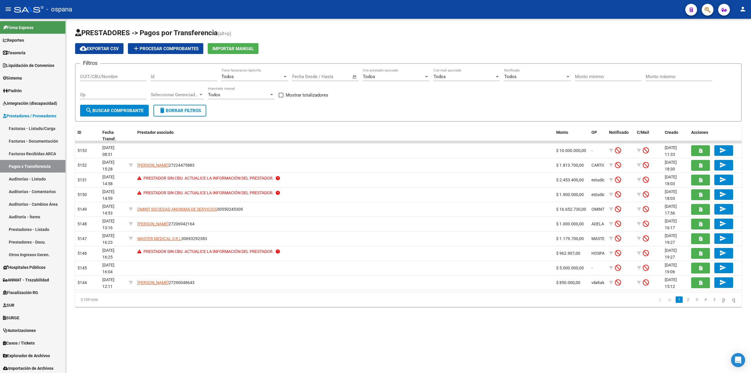
click at [126, 113] on button "search Buscar Comprobante" at bounding box center [114, 111] width 69 height 12
click at [113, 72] on div "CUIT/CBU/Nombre" at bounding box center [113, 74] width 66 height 13
click at [113, 76] on input "CUIT/CBU/Nombre" at bounding box center [113, 76] width 66 height 5
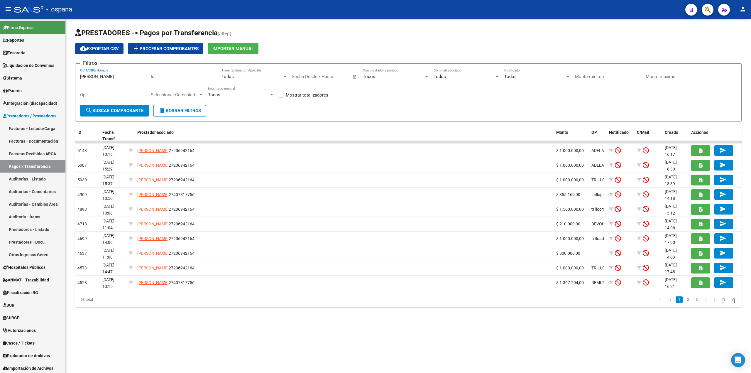
type input "[PERSON_NAME]"
click at [710, 8] on icon "button" at bounding box center [708, 9] width 6 height 7
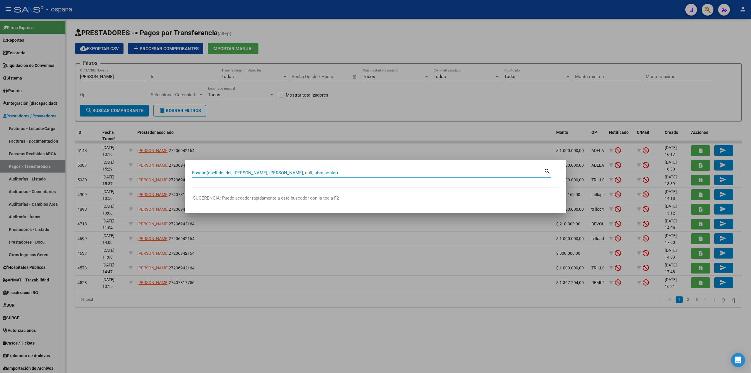
type input "y"
paste input "23416666199"
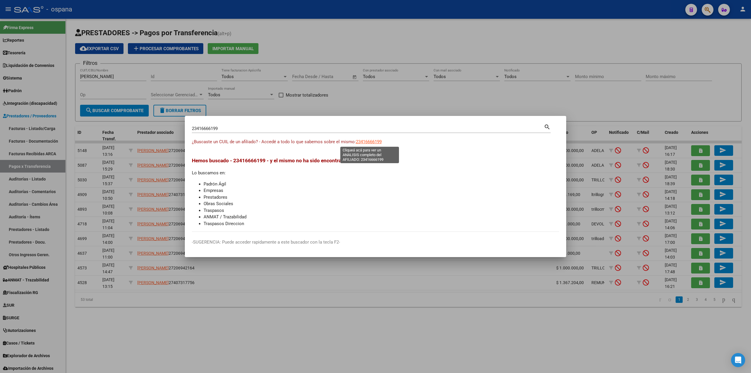
click at [376, 139] on span "23416666199" at bounding box center [369, 141] width 26 height 5
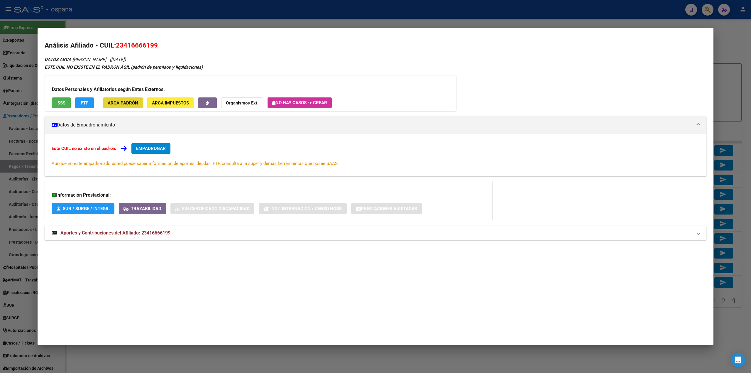
click at [132, 101] on span "ARCA Padrón" at bounding box center [123, 102] width 31 height 5
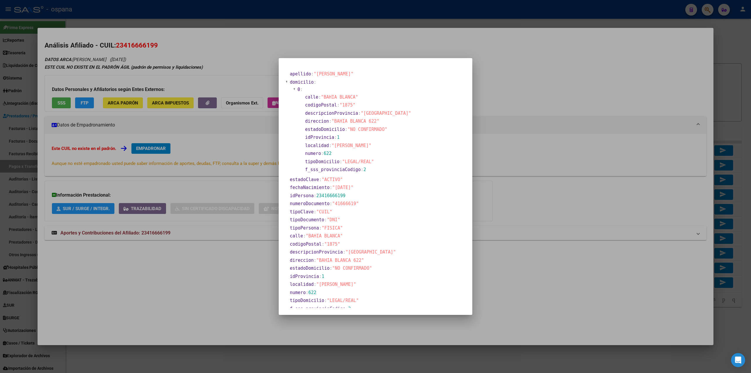
click at [208, 83] on div at bounding box center [375, 186] width 751 height 373
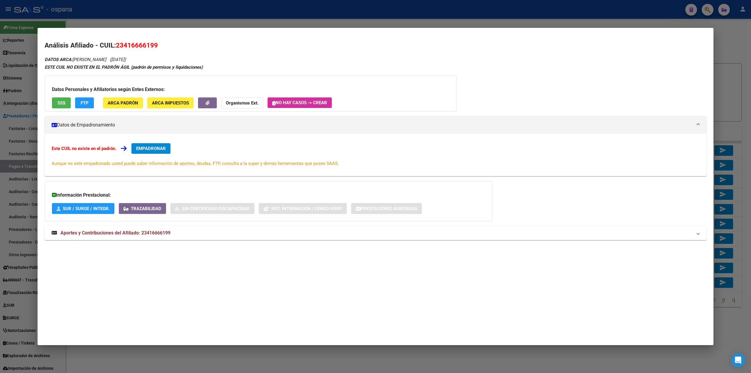
click at [554, 12] on div at bounding box center [375, 186] width 751 height 373
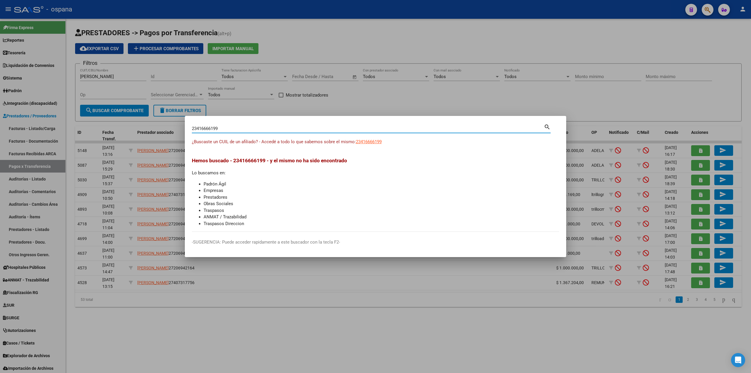
drag, startPoint x: 224, startPoint y: 128, endPoint x: 22, endPoint y: 130, distance: 201.4
click at [82, 125] on div "23416666199 Buscar (apellido, dni, cuil, nro traspaso, cuit, obra social) searc…" at bounding box center [375, 186] width 751 height 373
paste input "[PERSON_NAME]"
type input "[PERSON_NAME]"
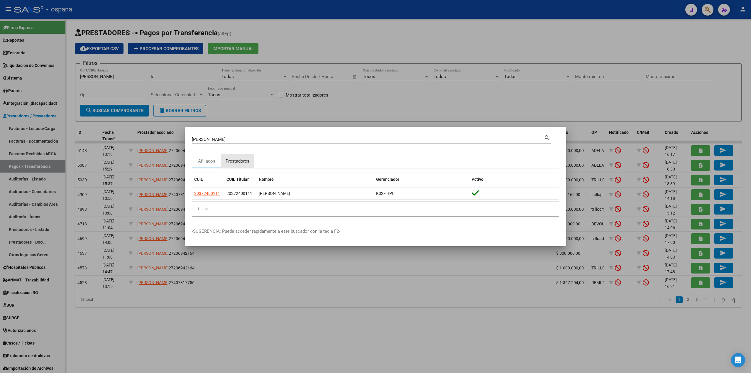
click at [234, 163] on div "Prestadores" at bounding box center [238, 161] width 24 height 7
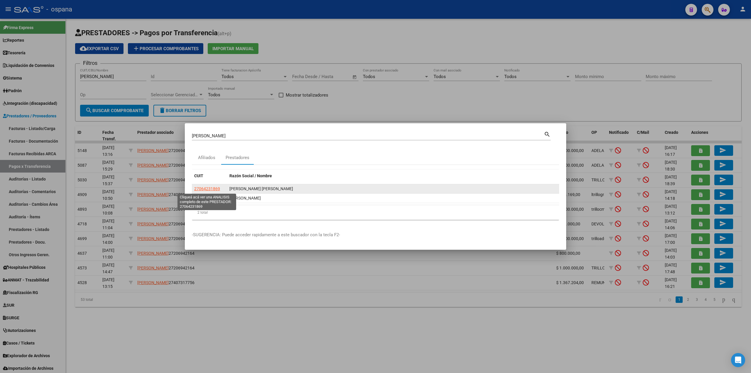
click at [208, 190] on span "27064231869" at bounding box center [207, 188] width 26 height 5
type textarea "27064231869"
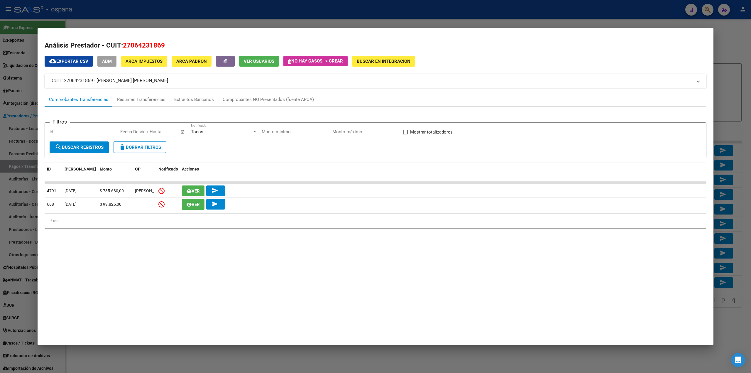
click at [146, 61] on span "ARCA Impuestos" at bounding box center [144, 61] width 37 height 5
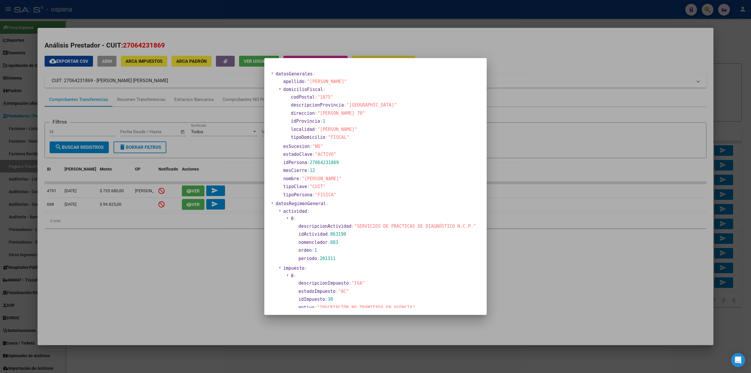
click at [190, 168] on div at bounding box center [375, 186] width 751 height 373
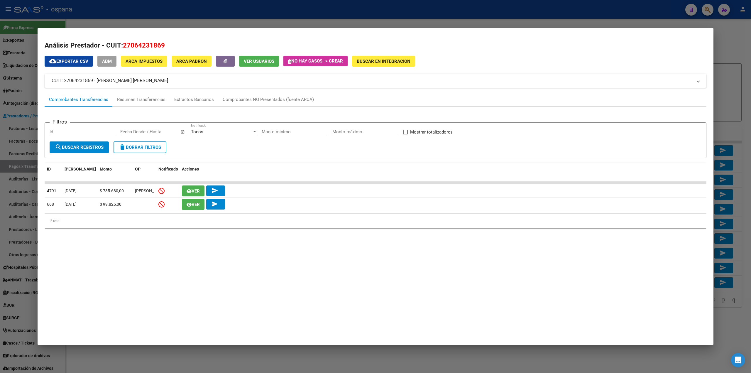
click at [5, 199] on div at bounding box center [375, 186] width 751 height 373
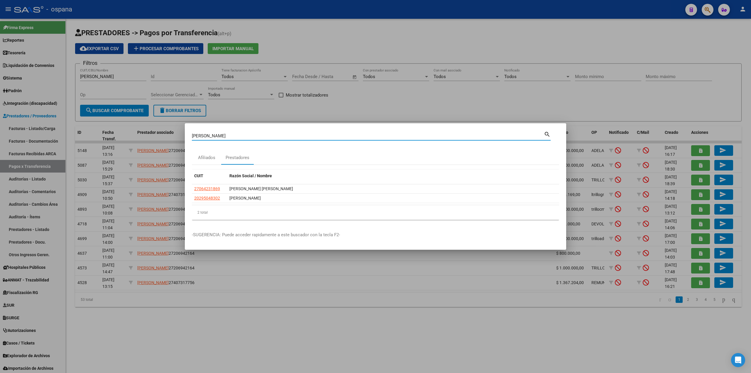
drag, startPoint x: 247, startPoint y: 134, endPoint x: 112, endPoint y: 114, distance: 136.9
click at [116, 114] on div "[PERSON_NAME] Buscar (apellido, dni, cuil, nro traspaso, cuit, obra social) sea…" at bounding box center [375, 186] width 751 height 373
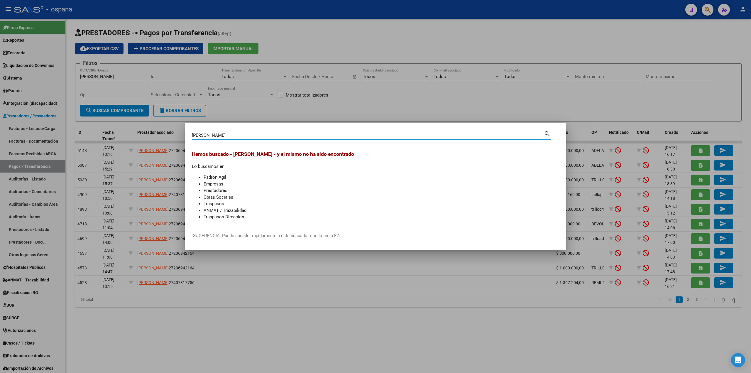
type input "[PERSON_NAME]"
